Goal: Transaction & Acquisition: Book appointment/travel/reservation

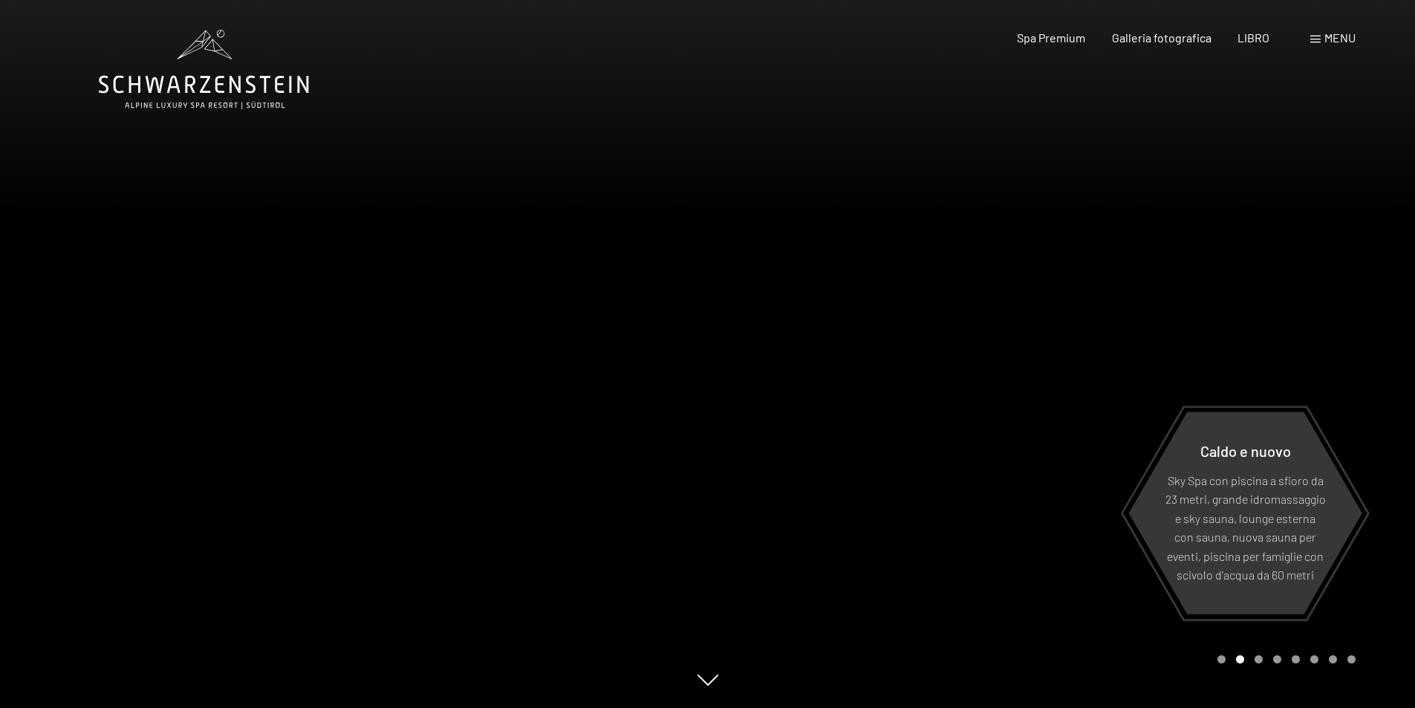
drag, startPoint x: 1298, startPoint y: 279, endPoint x: 1318, endPoint y: 227, distance: 55.0
click at [1298, 278] on div at bounding box center [1062, 354] width 708 height 708
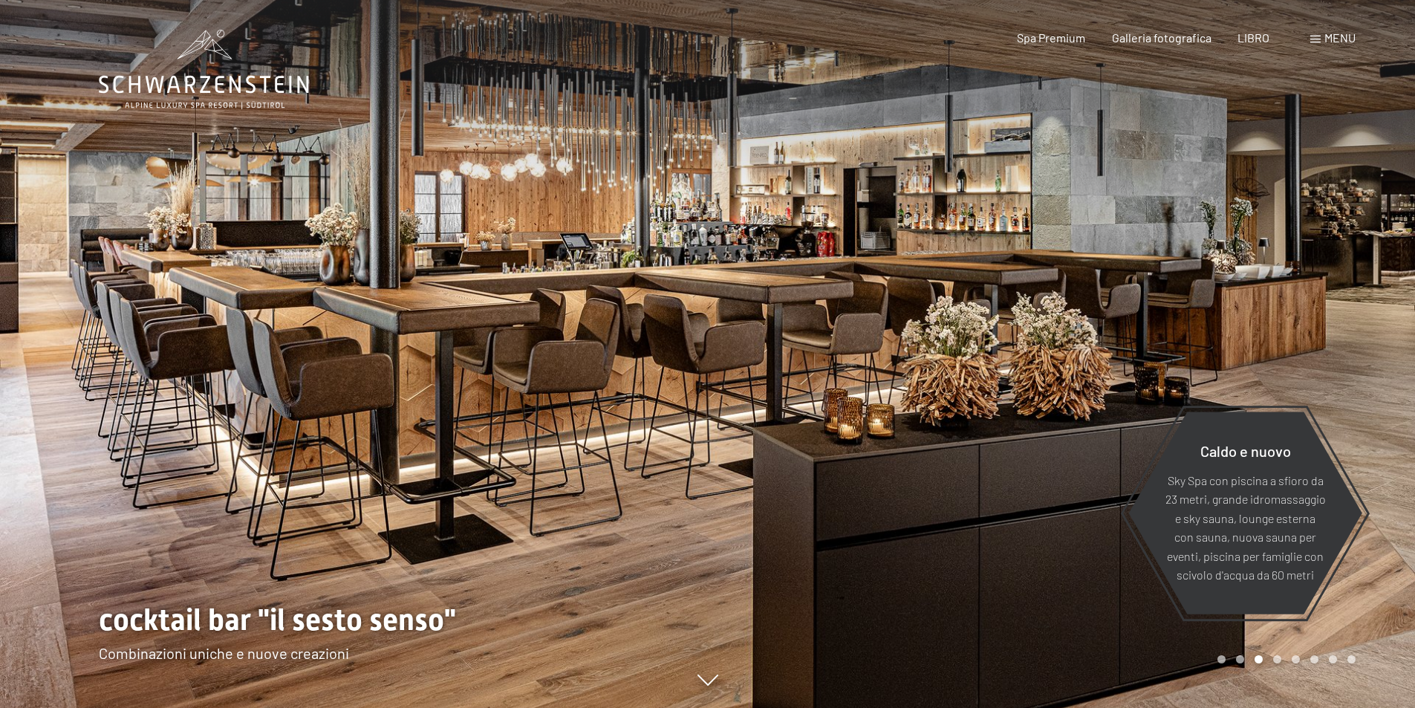
click at [1342, 42] on font "menu" at bounding box center [1339, 37] width 31 height 14
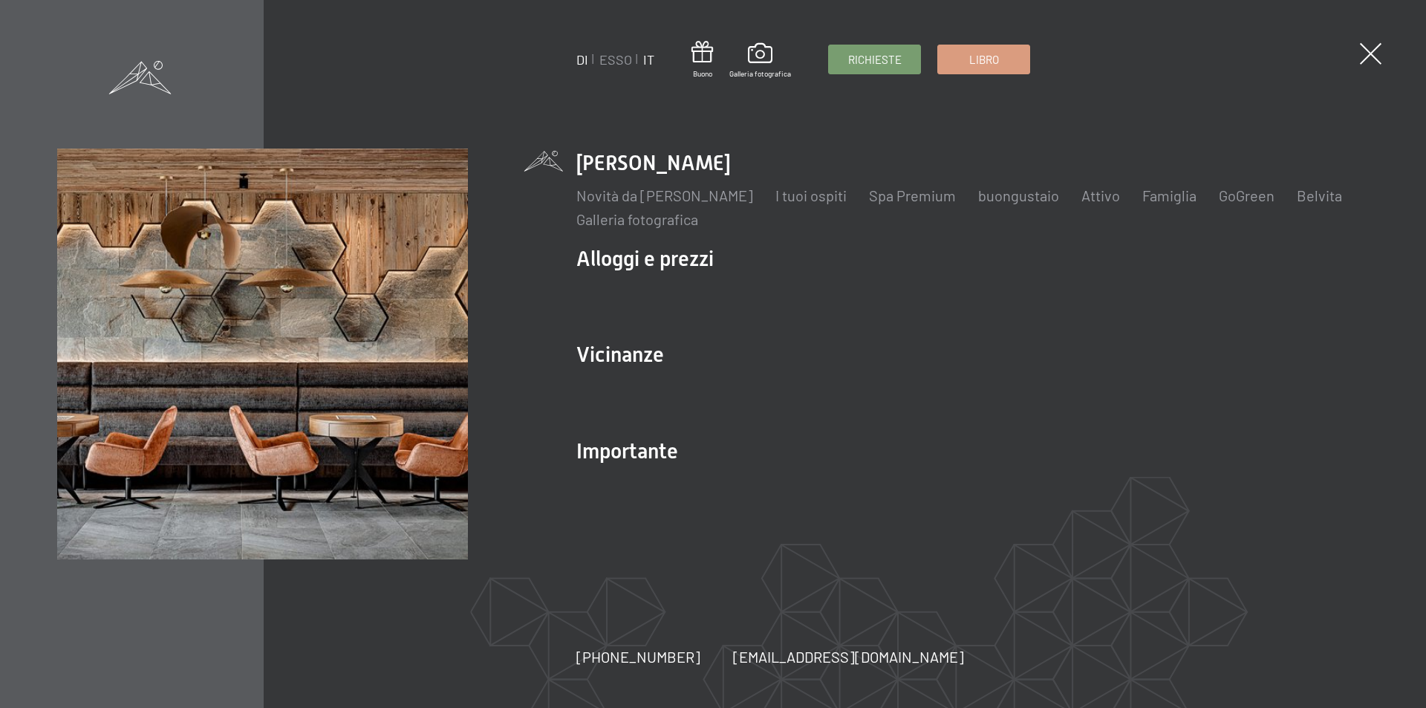
click at [644, 59] on font "IT" at bounding box center [648, 59] width 11 height 16
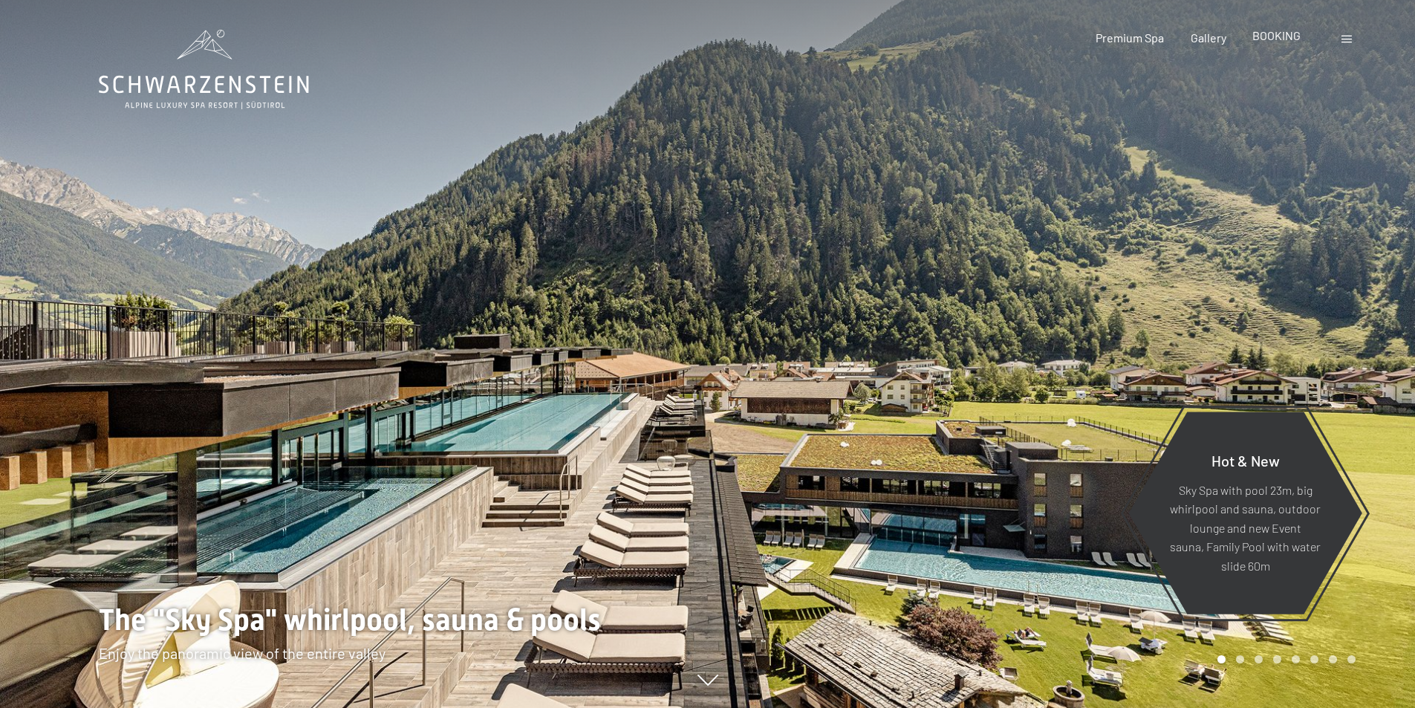
click at [1281, 42] on div "BOOKING" at bounding box center [1276, 35] width 48 height 16
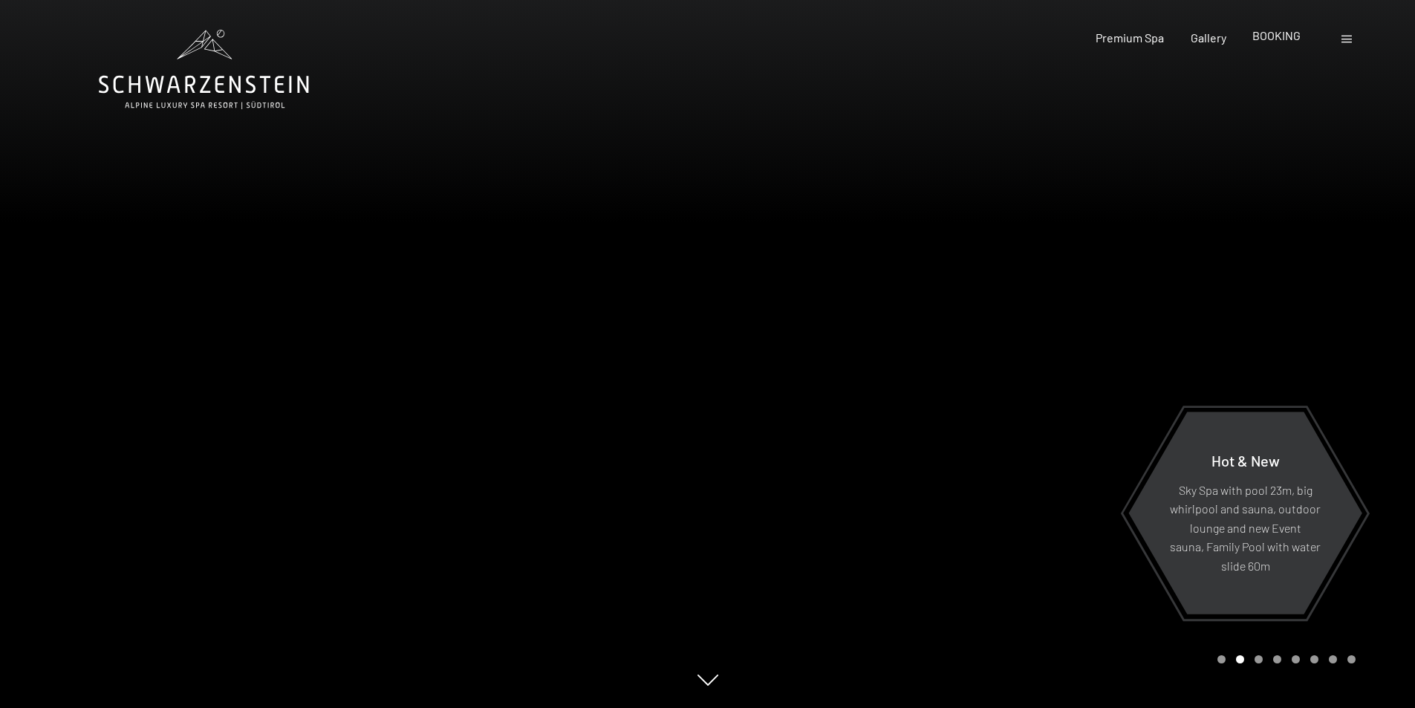
click at [1271, 39] on span "BOOKING" at bounding box center [1276, 35] width 48 height 14
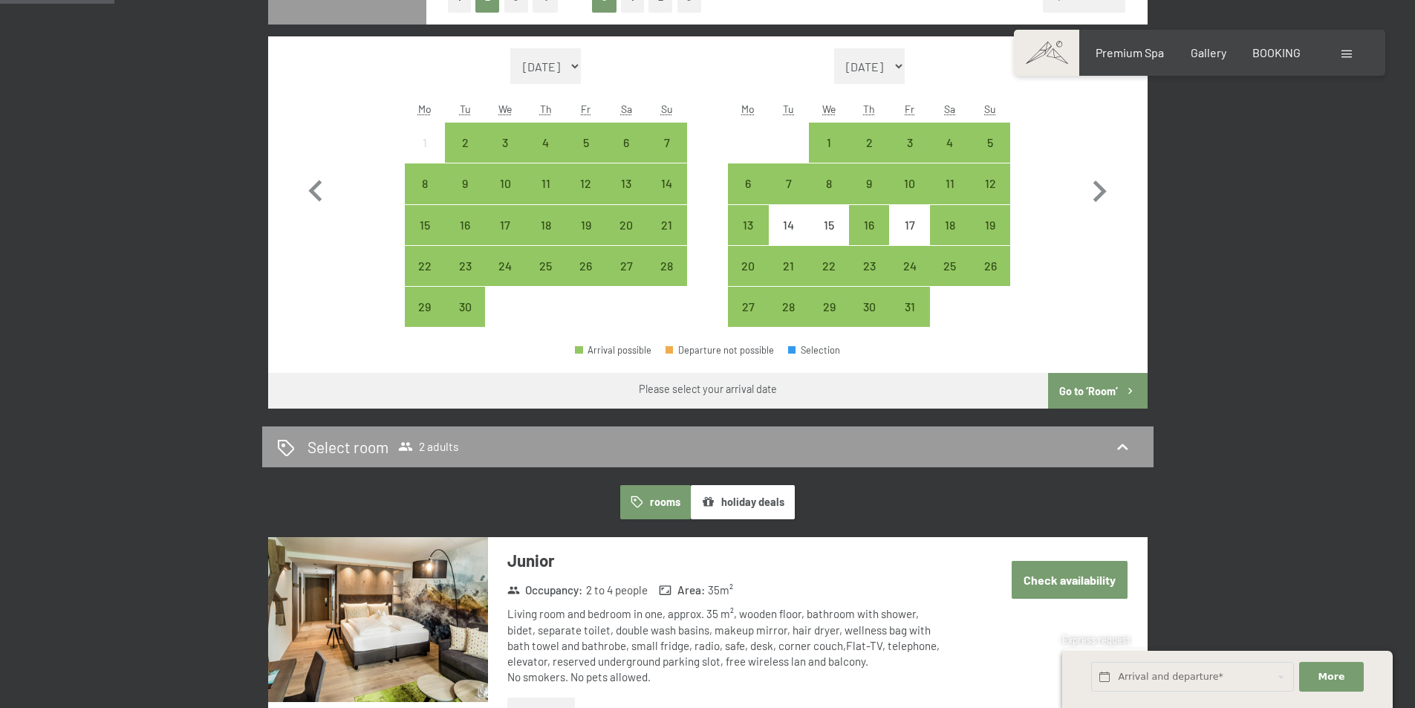
scroll to position [371, 0]
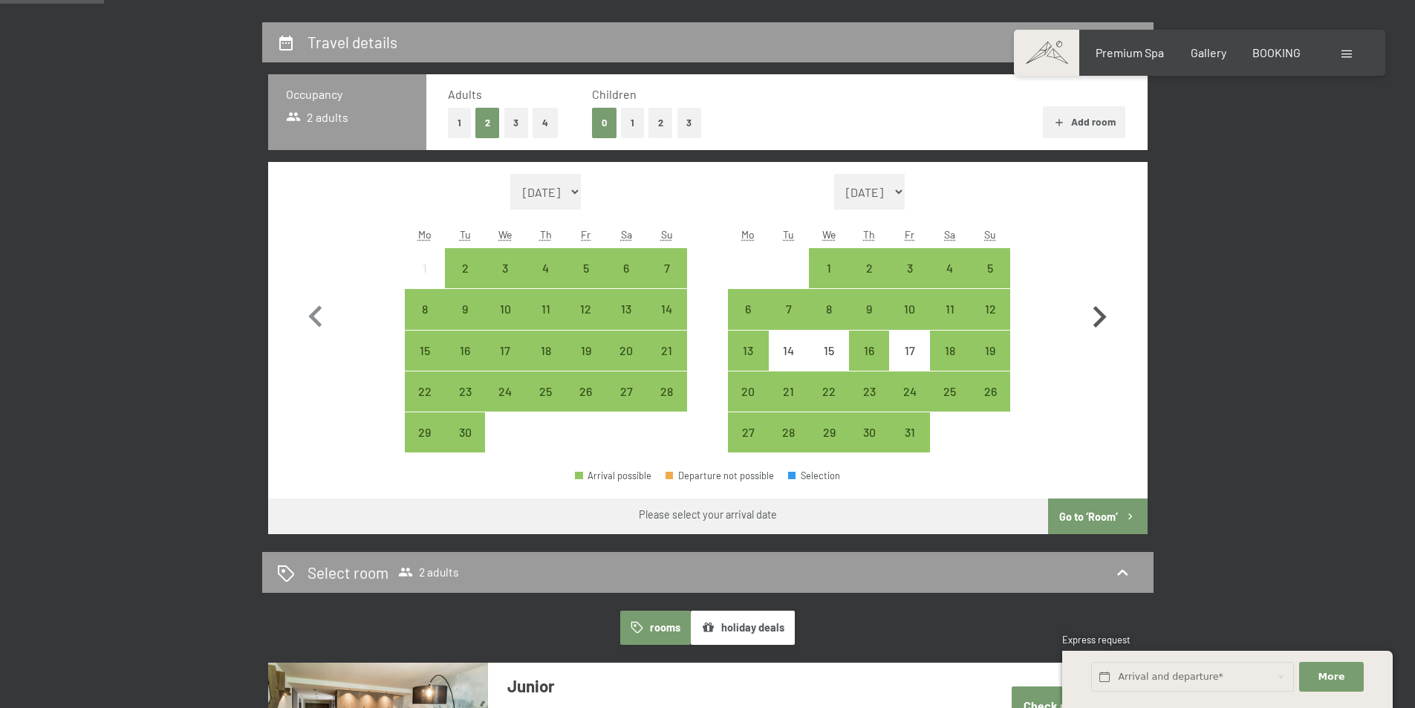
click at [1100, 319] on icon "button" at bounding box center [1099, 317] width 13 height 22
select select "2025-10-01"
select select "2025-11-01"
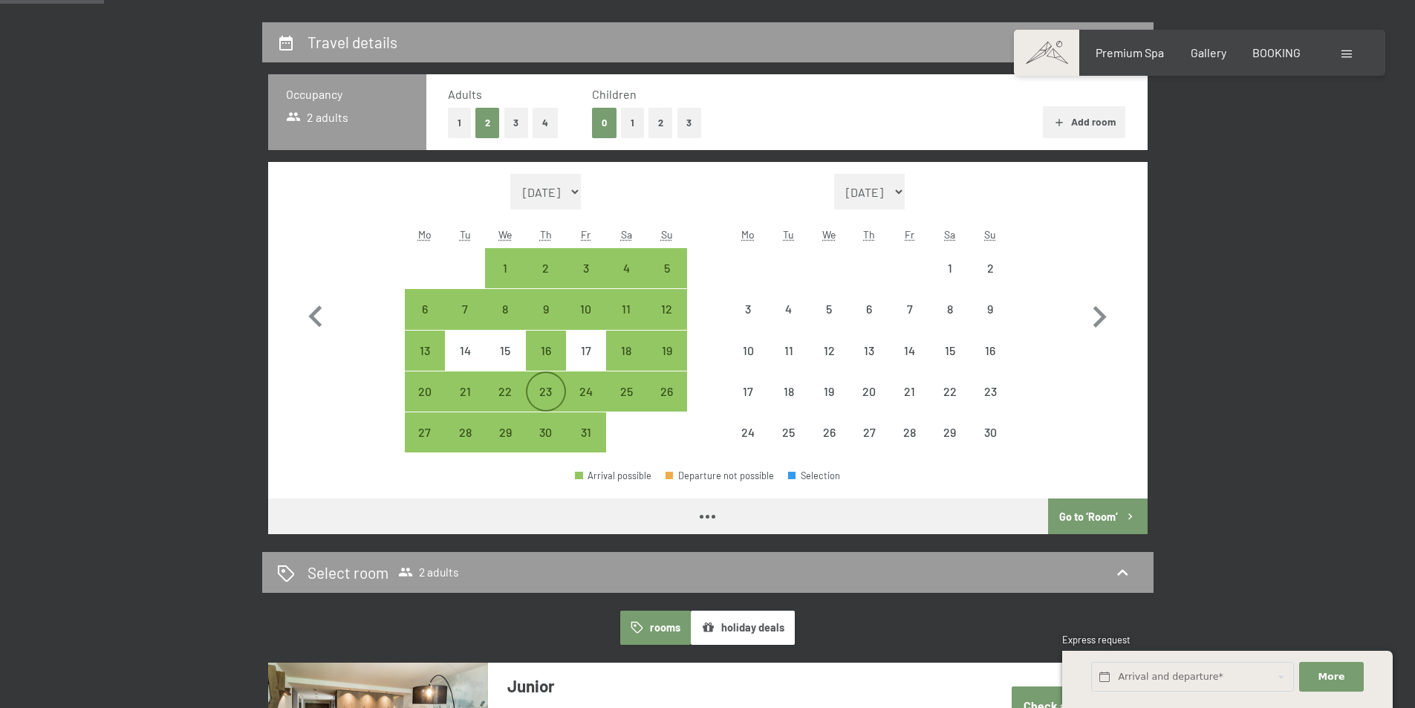
select select "2025-10-01"
select select "2025-11-01"
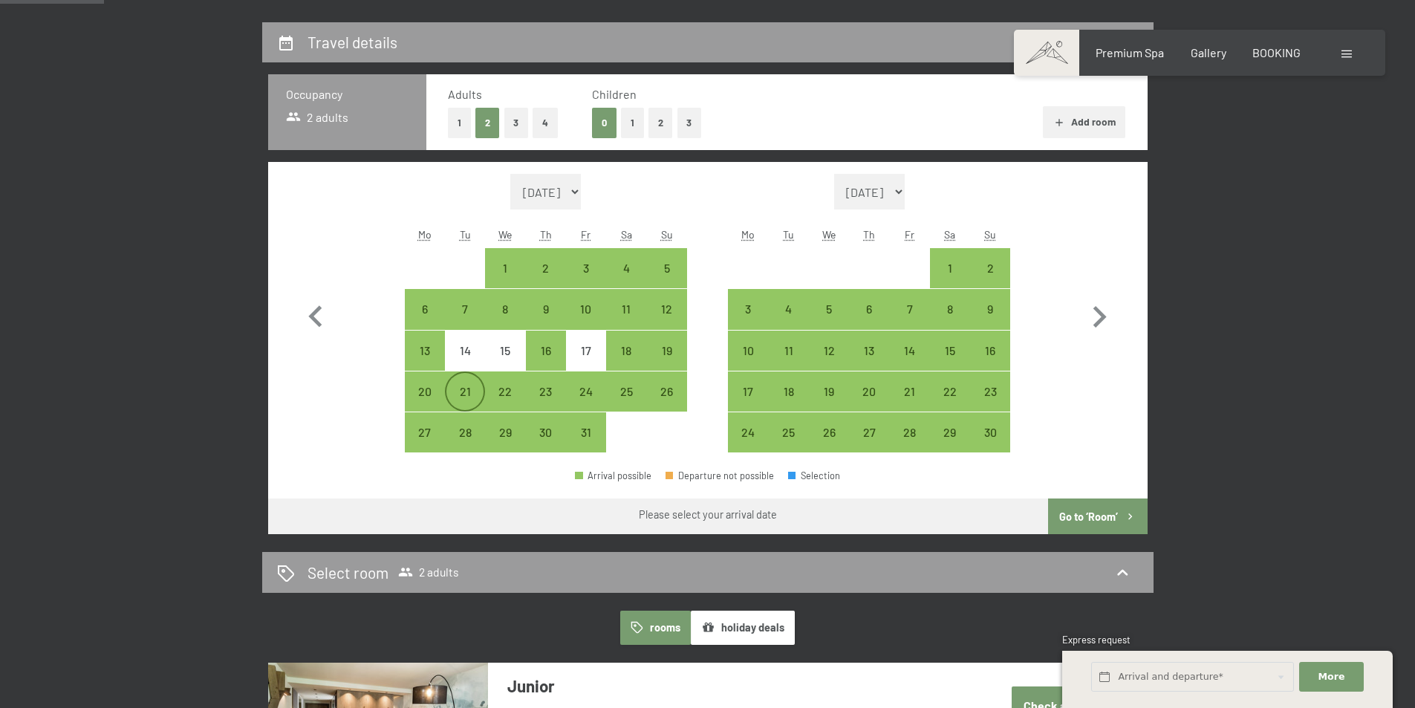
click at [475, 392] on div "21" at bounding box center [464, 403] width 37 height 37
select select "2025-10-01"
select select "2025-11-01"
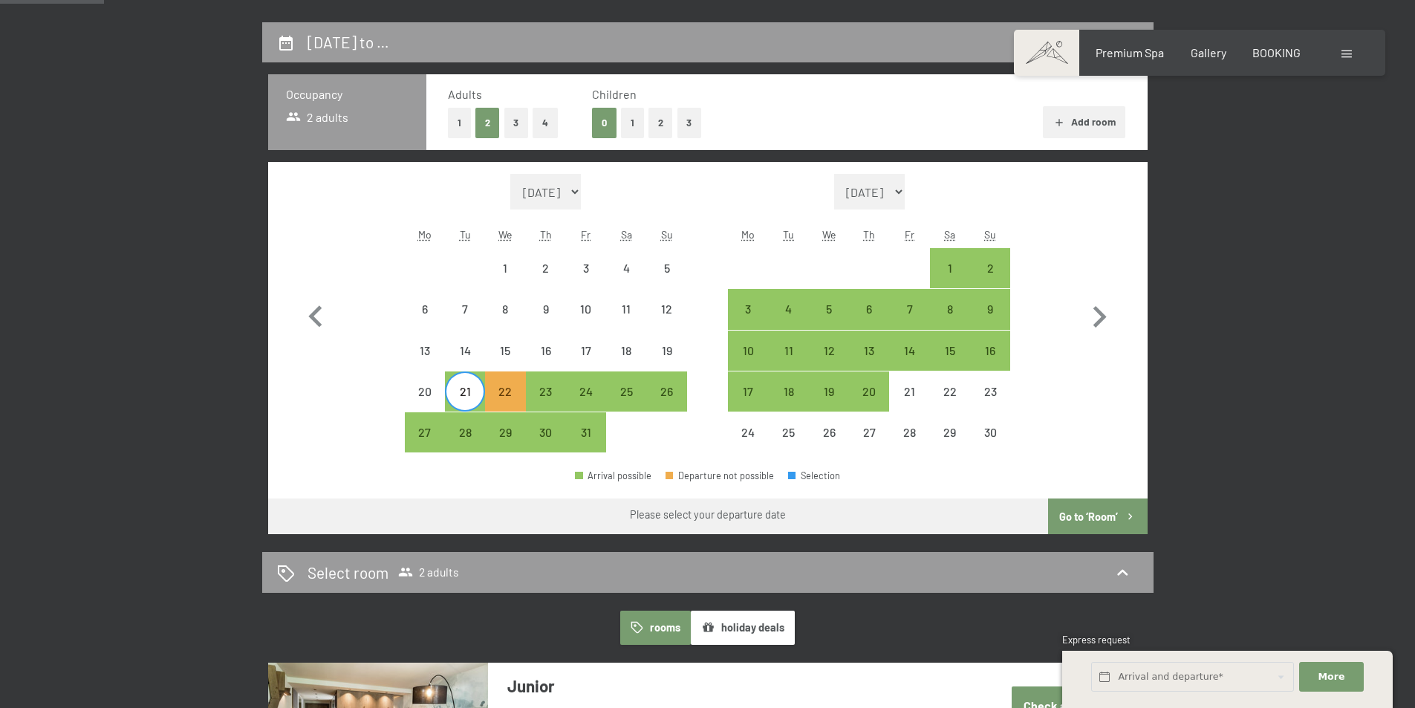
click at [642, 398] on span "Consent to marketing activities*" at bounding box center [649, 397] width 168 height 15
click at [558, 398] on input "Consent to marketing activities*" at bounding box center [550, 397] width 15 height 15
click at [630, 396] on span "Consent to marketing activities*" at bounding box center [649, 397] width 168 height 15
click at [558, 396] on input "Consent to marketing activities*" at bounding box center [550, 397] width 15 height 15
click at [628, 404] on span "Consent to marketing activities*" at bounding box center [649, 397] width 168 height 15
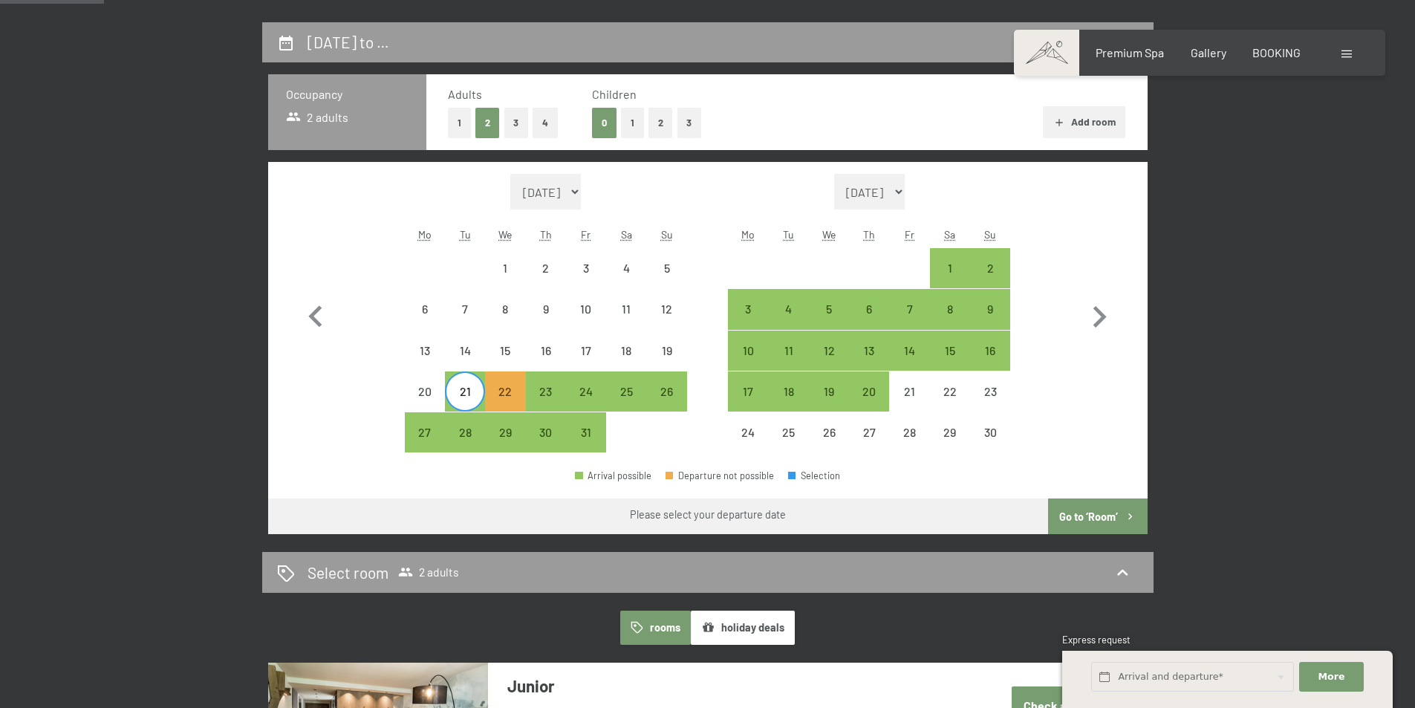
click at [558, 404] on input "Consent to marketing activities*" at bounding box center [550, 397] width 15 height 15
checkbox input "false"
click at [631, 387] on div "25" at bounding box center [626, 403] width 37 height 37
select select "2025-10-01"
select select "2025-11-01"
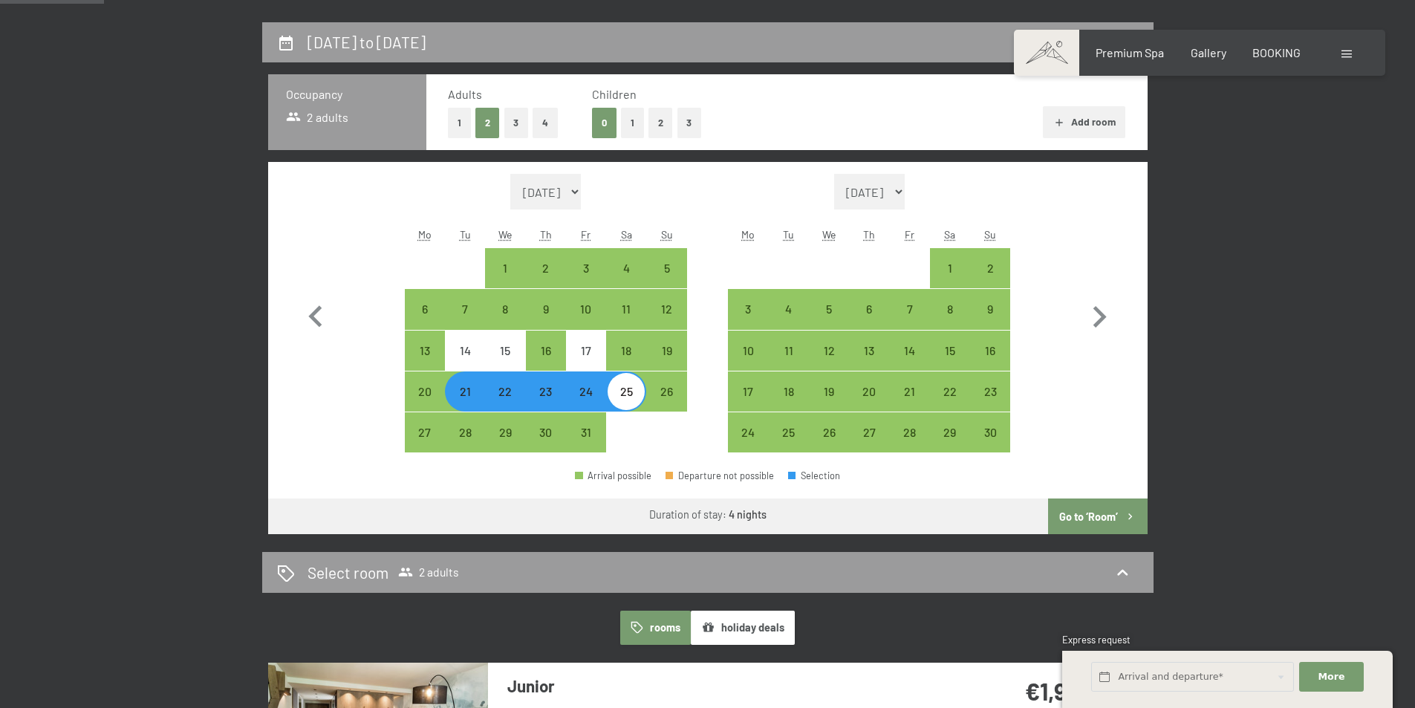
click at [539, 131] on button "4" at bounding box center [545, 123] width 25 height 30
select select "2025-10-01"
select select "2025-11-01"
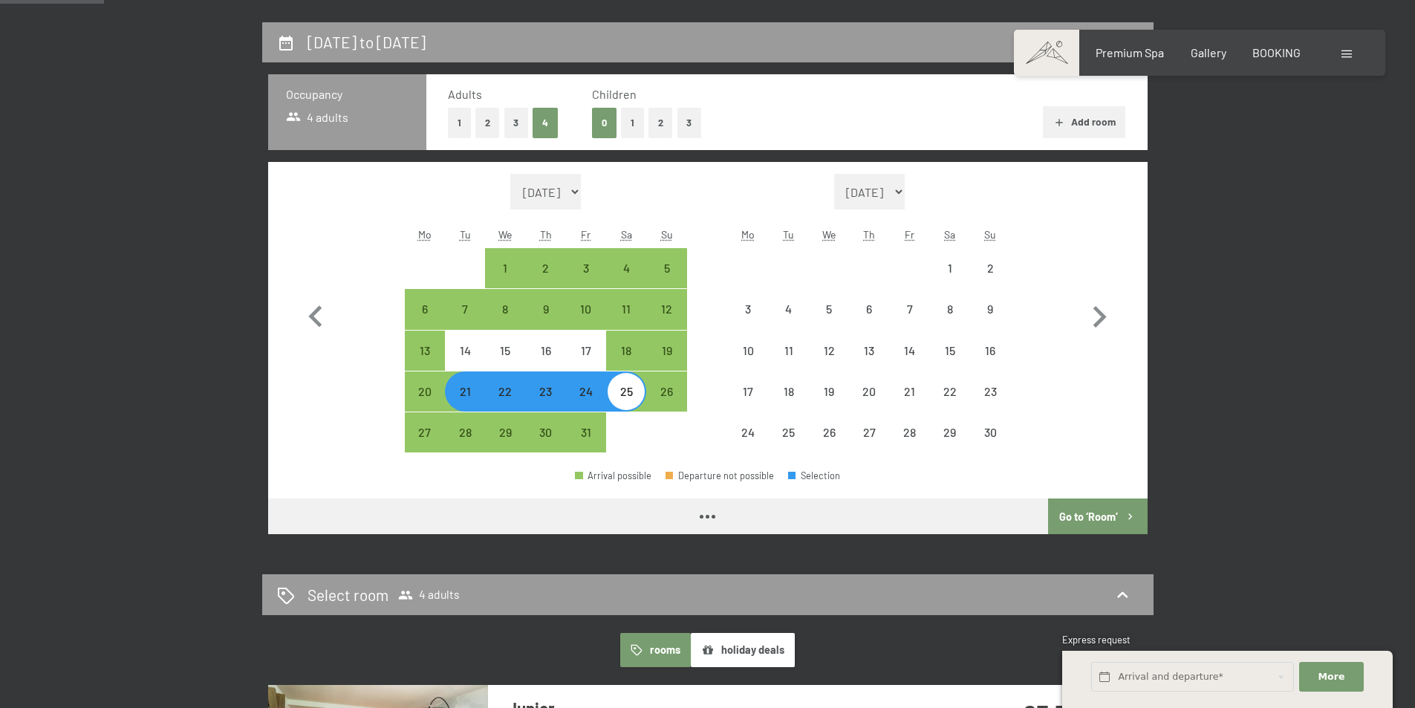
select select "2025-10-01"
select select "2025-11-01"
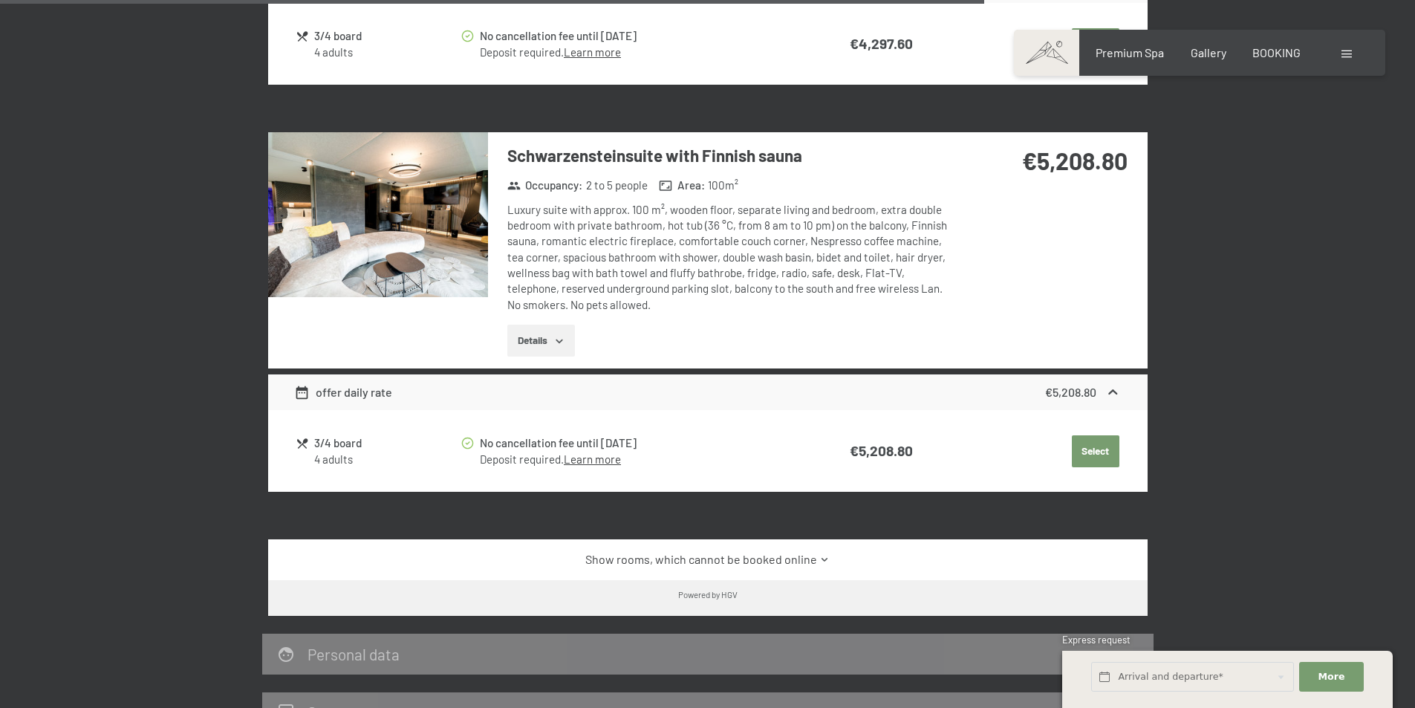
scroll to position [2477, 0]
